Goal: Register for event/course

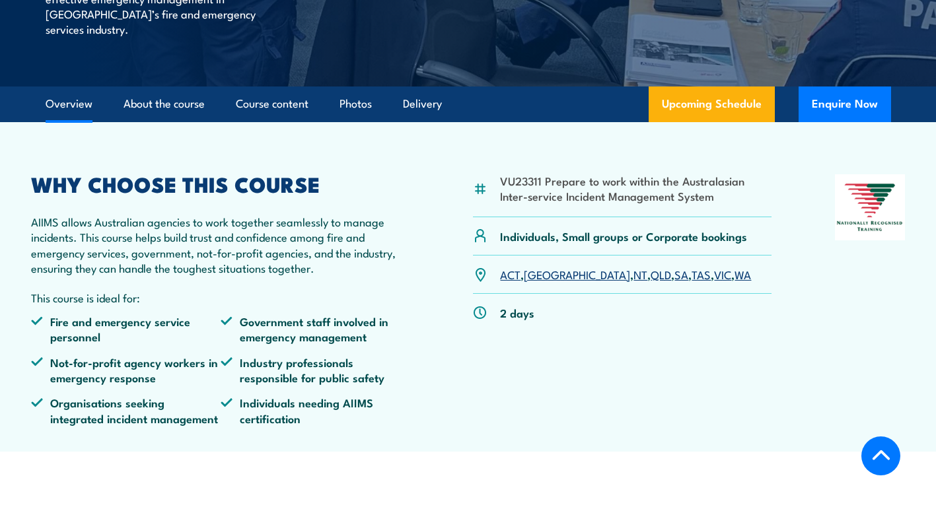
scroll to position [405, 0]
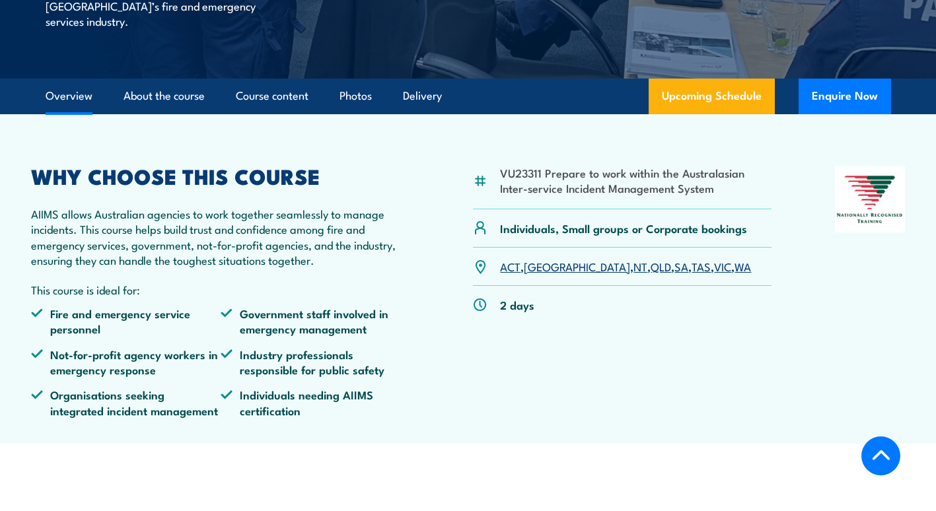
click at [548, 258] on link "[GEOGRAPHIC_DATA]" at bounding box center [577, 266] width 106 height 16
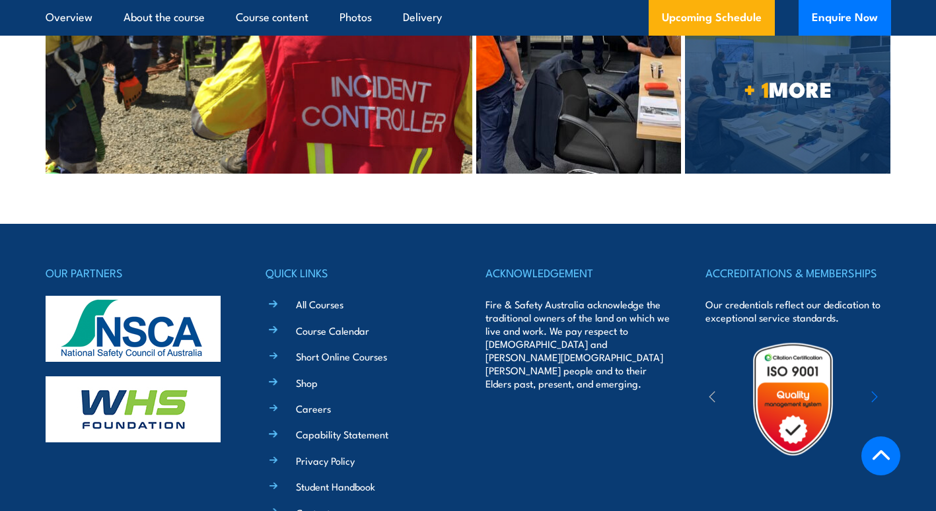
scroll to position [3475, 0]
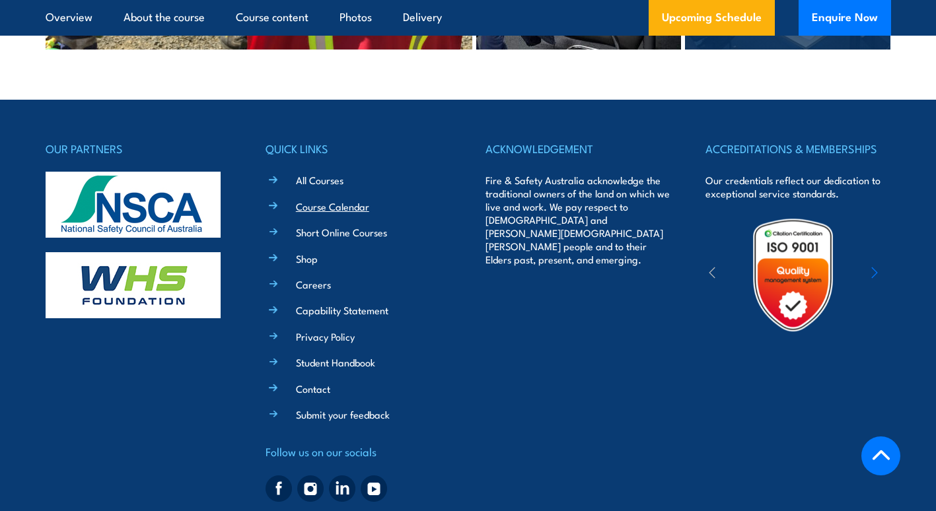
click at [330, 200] on link "Course Calendar" at bounding box center [332, 207] width 73 height 14
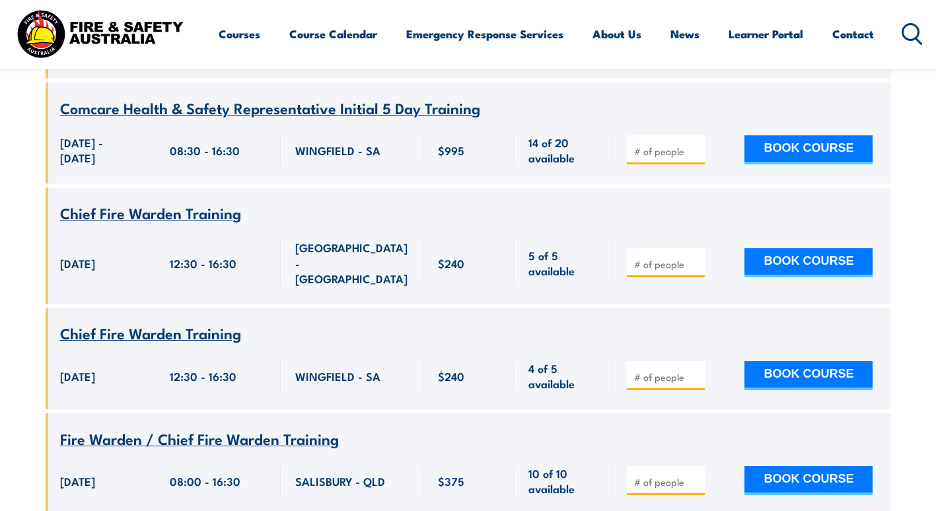
scroll to position [39917, 0]
